Goal: Book appointment/travel/reservation

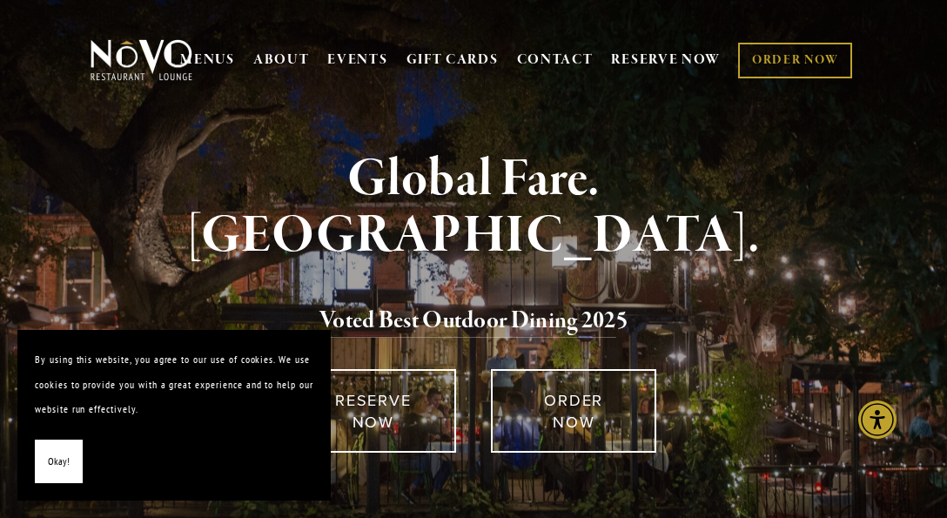
click at [55, 478] on button "Okay!" at bounding box center [59, 462] width 48 height 44
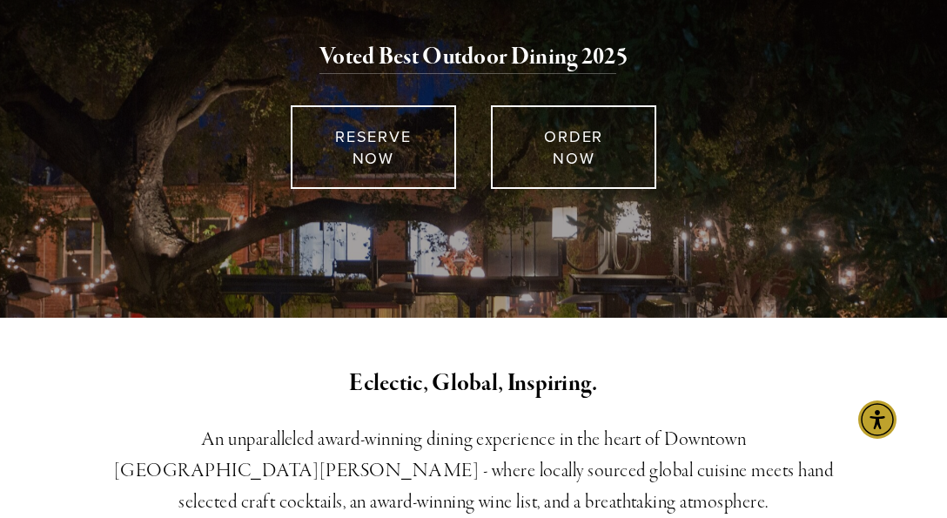
scroll to position [58, 0]
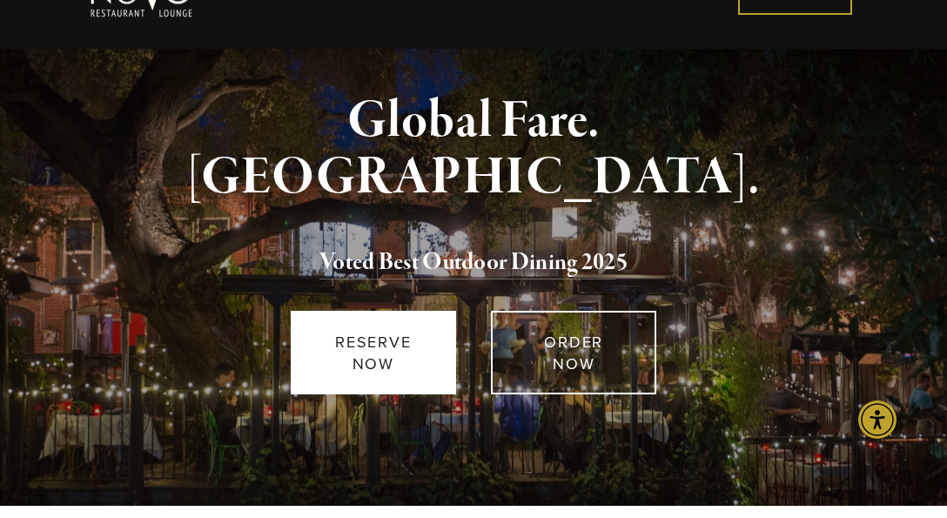
click at [367, 331] on link "RESERVE NOW" at bounding box center [373, 353] width 165 height 84
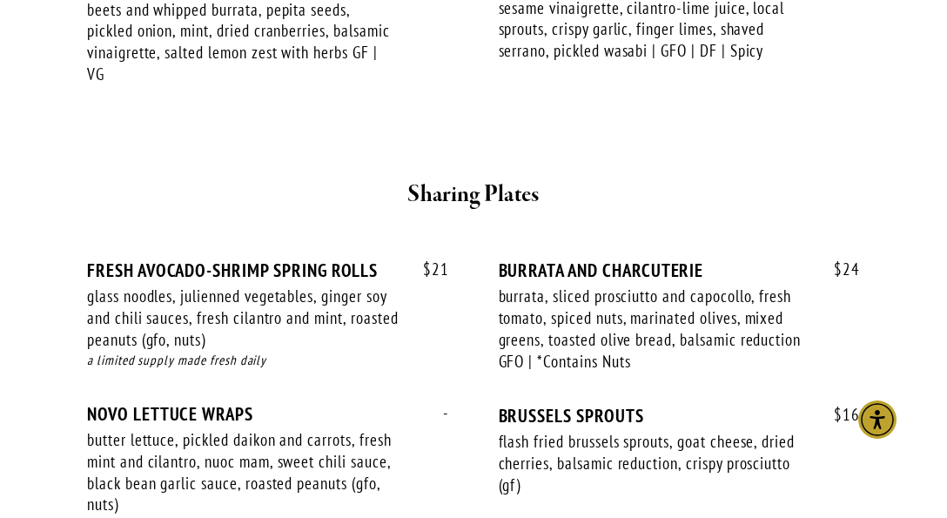
scroll to position [943, 0]
